Goal: Information Seeking & Learning: Learn about a topic

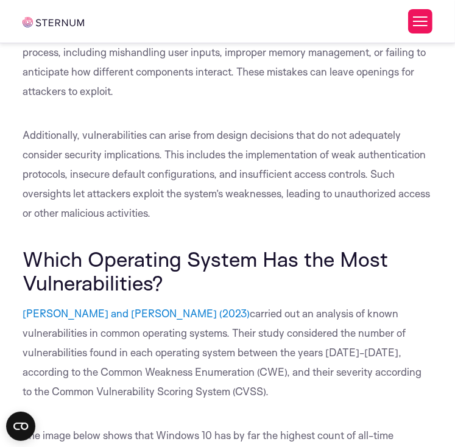
scroll to position [627, 0]
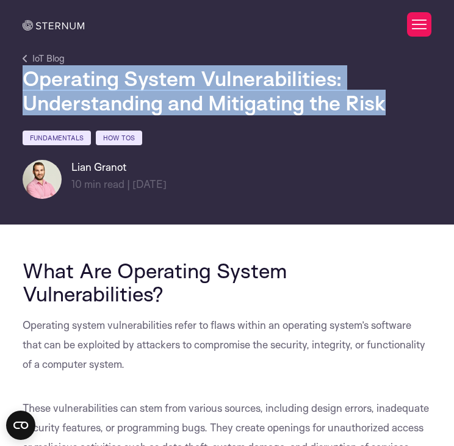
drag, startPoint x: 28, startPoint y: 81, endPoint x: 393, endPoint y: 109, distance: 366.3
click at [393, 109] on h1 "Operating System Vulnerabilities: Understanding and Mitigating the Risk" at bounding box center [227, 90] width 408 height 49
copy h1 "Operating System Vulnerabilities: Understanding and Mitigating the Risk"
